Goal: Check status: Check status

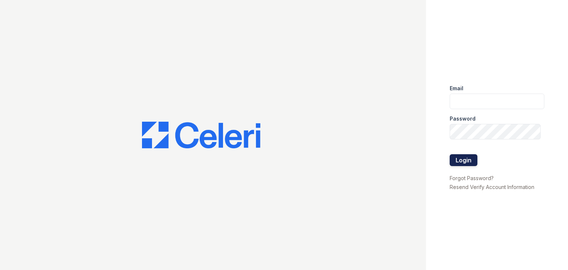
type input "trailside.pm@cafmanagement.com"
click at [464, 159] on button "Login" at bounding box center [464, 160] width 28 height 12
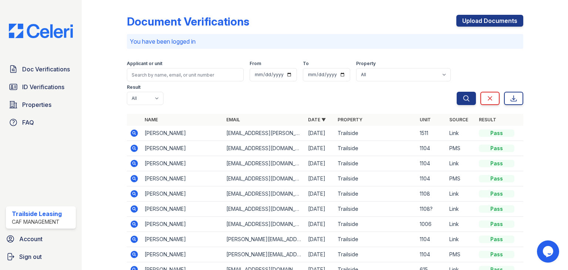
drag, startPoint x: 136, startPoint y: 133, endPoint x: 186, endPoint y: 136, distance: 50.0
click at [136, 133] on icon at bounding box center [134, 132] width 7 height 7
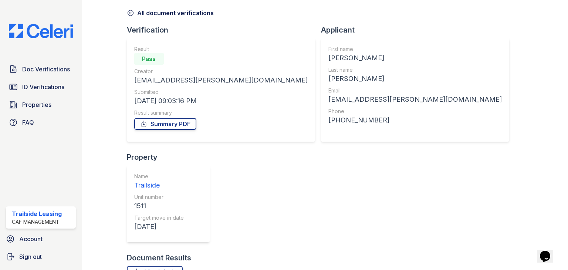
scroll to position [37, 0]
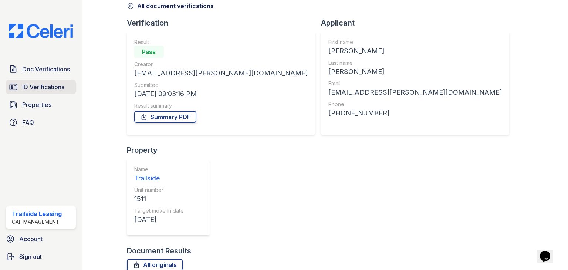
click at [46, 87] on span "ID Verifications" at bounding box center [43, 86] width 42 height 9
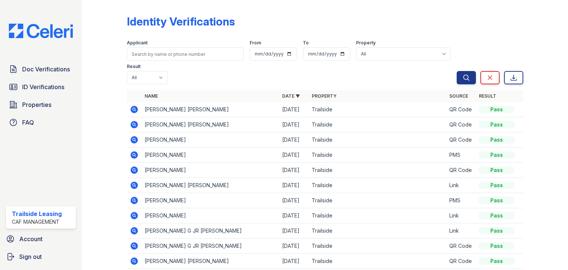
click at [136, 124] on icon at bounding box center [134, 124] width 7 height 7
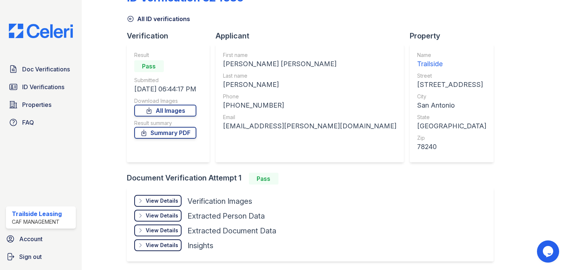
scroll to position [37, 0]
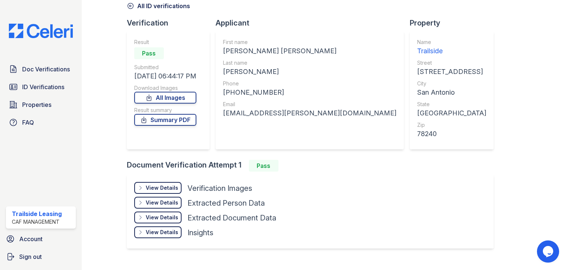
click at [164, 190] on div "View Details" at bounding box center [162, 187] width 33 height 7
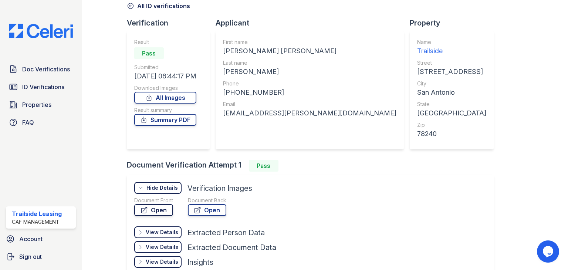
click at [163, 208] on link "Open" at bounding box center [153, 210] width 39 height 12
